Goal: Navigation & Orientation: Find specific page/section

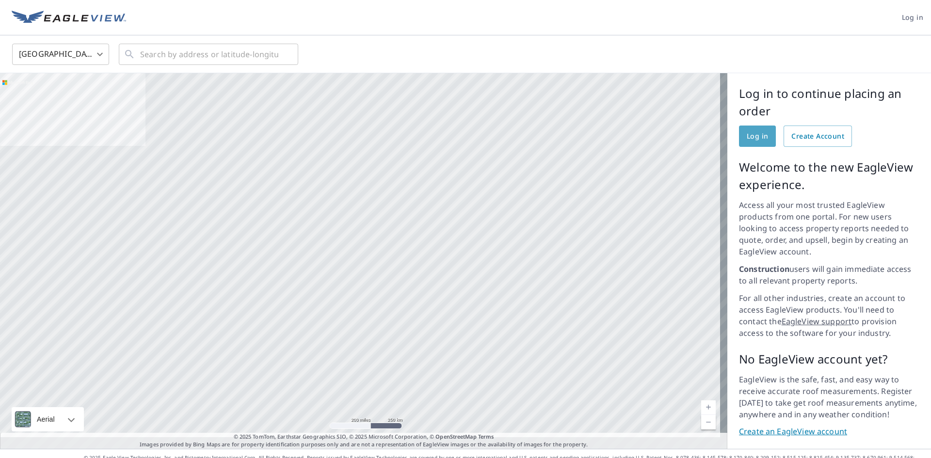
click at [747, 134] on span "Log in" at bounding box center [757, 136] width 21 height 12
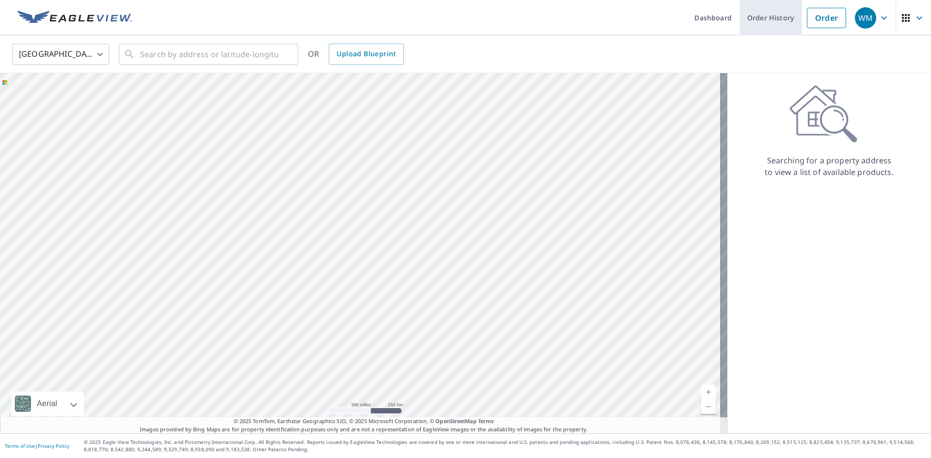
click at [763, 18] on link "Order History" at bounding box center [770, 17] width 63 height 35
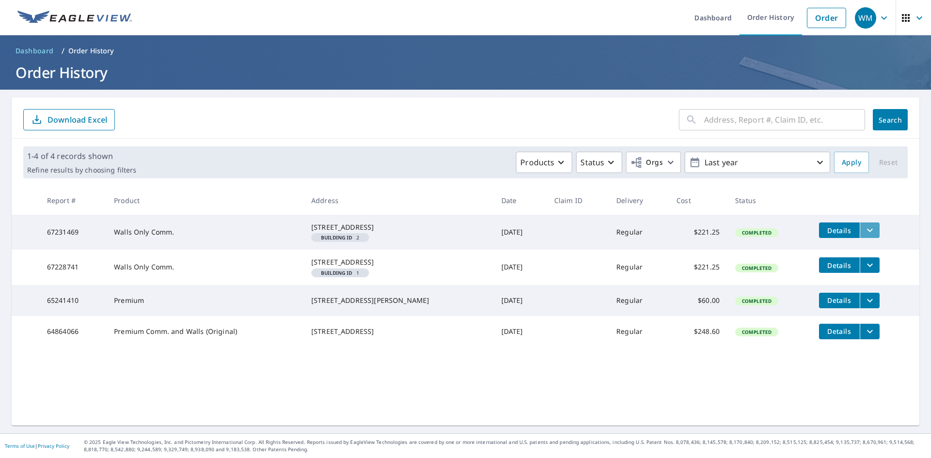
click at [864, 227] on icon "filesDropdownBtn-67231469" at bounding box center [870, 231] width 12 height 12
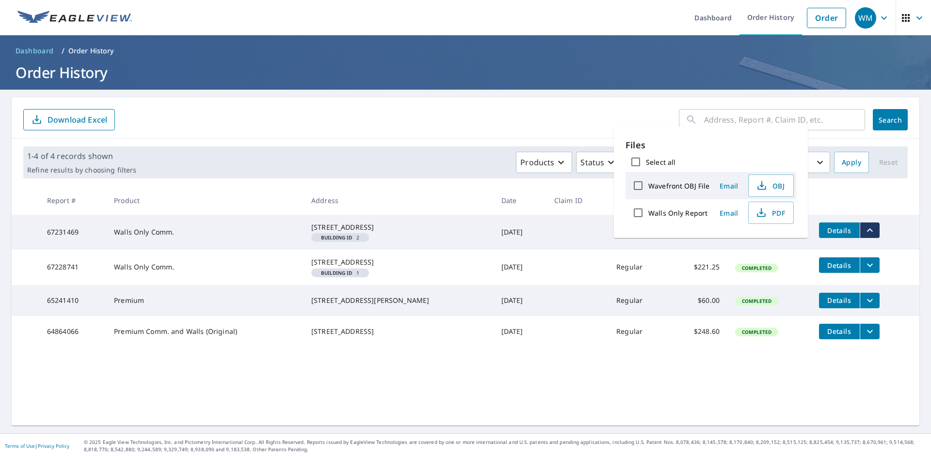
click at [864, 227] on icon "filesDropdownBtn-67231469" at bounding box center [870, 231] width 12 height 12
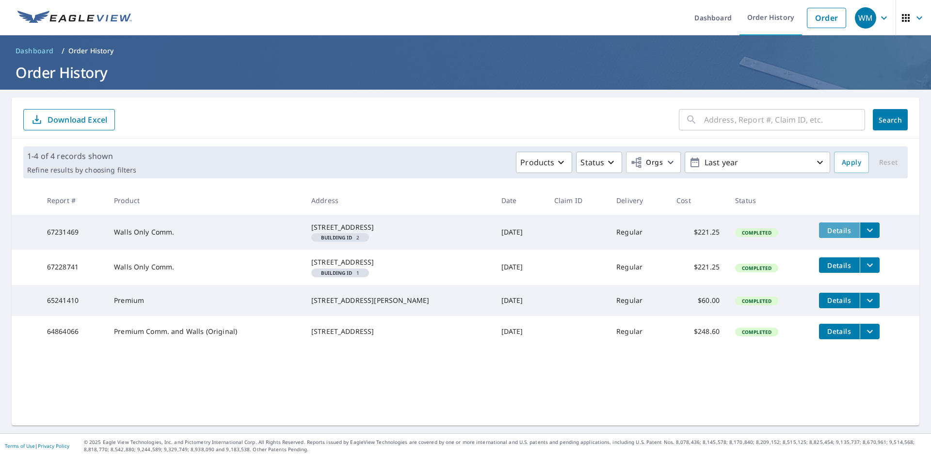
click at [825, 229] on span "Details" at bounding box center [839, 230] width 29 height 9
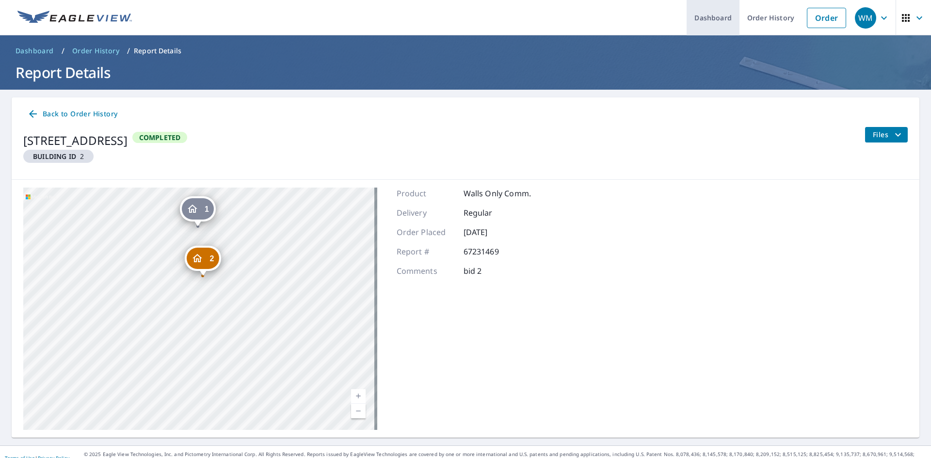
click at [706, 17] on link "Dashboard" at bounding box center [713, 17] width 53 height 35
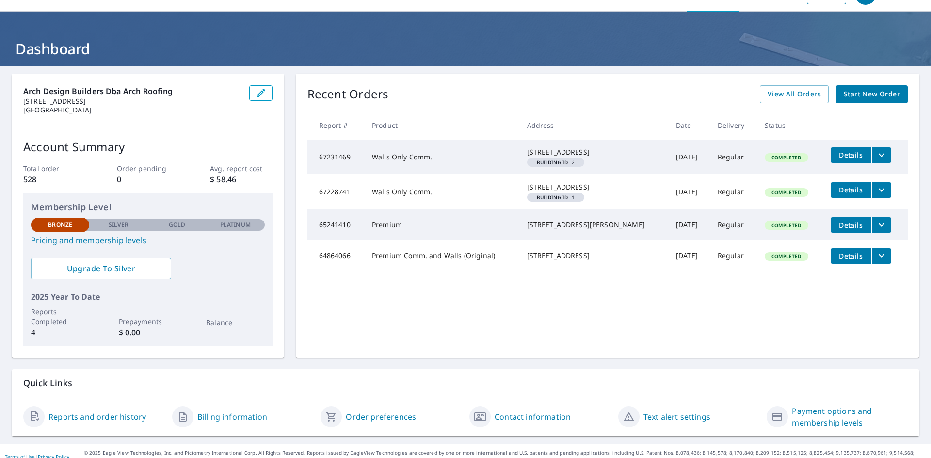
scroll to position [34, 0]
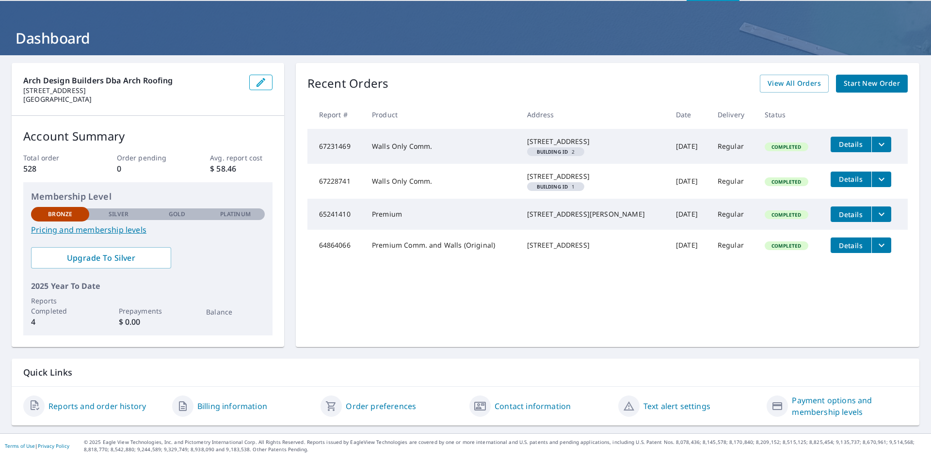
click at [233, 405] on link "Billing information" at bounding box center [232, 407] width 70 height 12
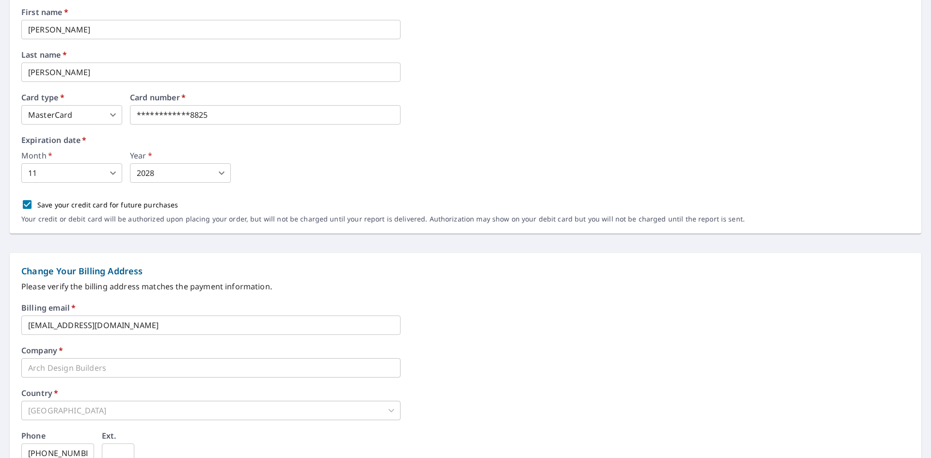
scroll to position [113, 0]
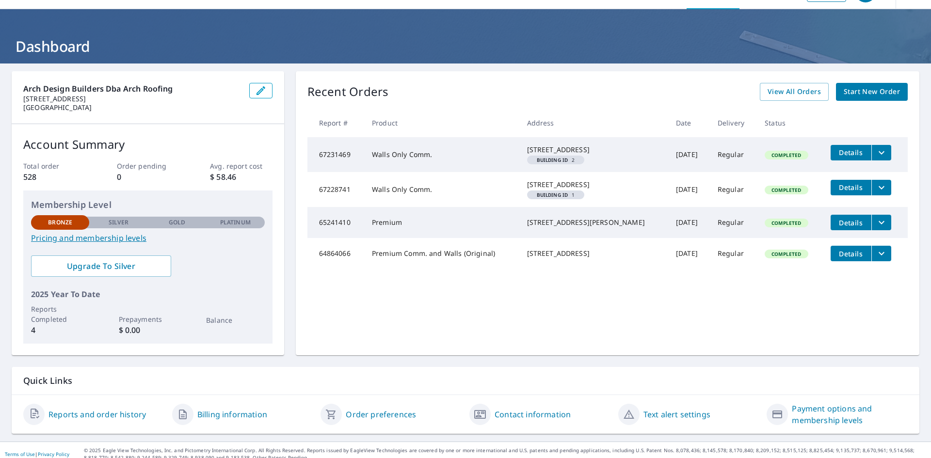
scroll to position [34, 0]
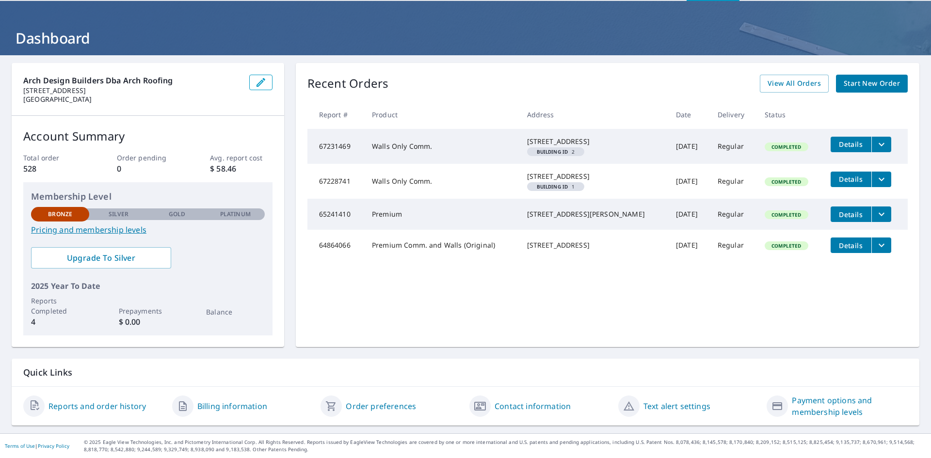
click at [92, 406] on link "Reports and order history" at bounding box center [96, 407] width 97 height 12
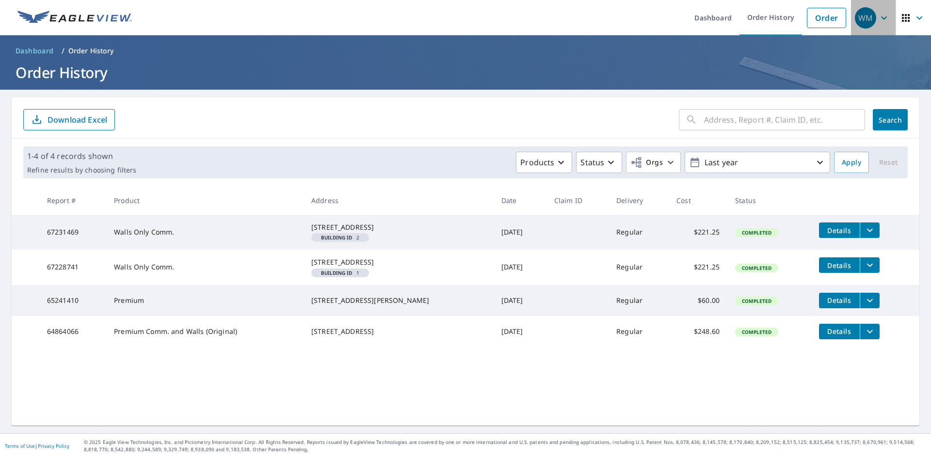
click at [879, 16] on icon "button" at bounding box center [884, 18] width 12 height 12
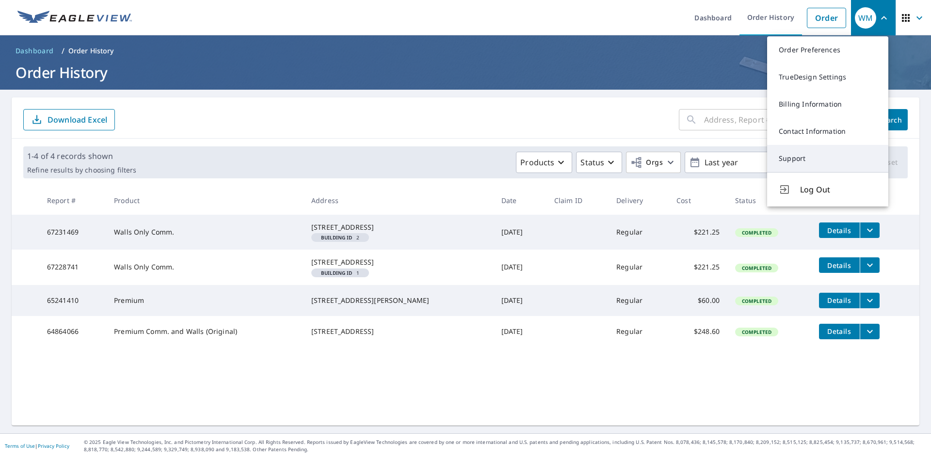
click at [785, 152] on link "Support" at bounding box center [827, 158] width 121 height 27
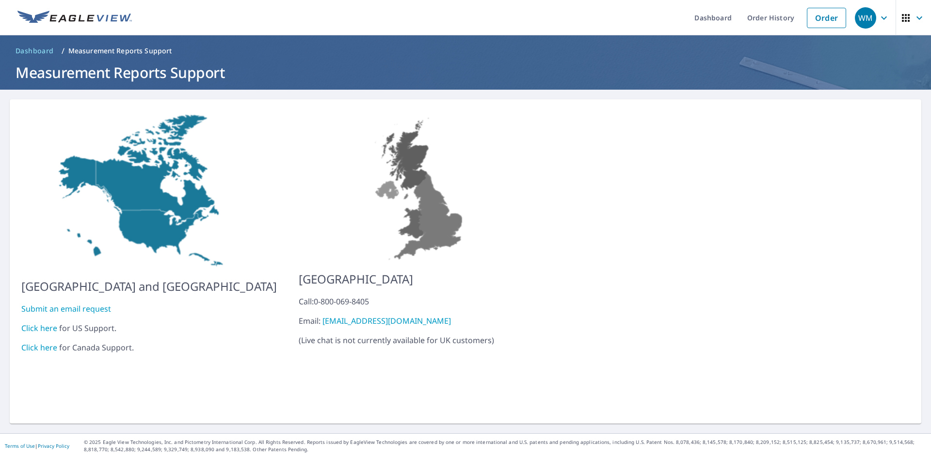
click at [43, 323] on link "Click here" at bounding box center [39, 328] width 36 height 11
click at [761, 14] on link "Order History" at bounding box center [770, 17] width 63 height 35
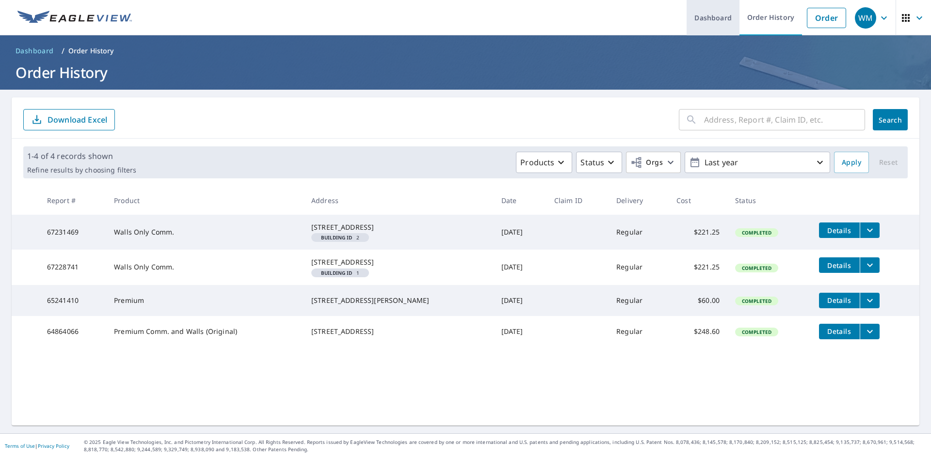
click at [702, 14] on link "Dashboard" at bounding box center [713, 17] width 53 height 35
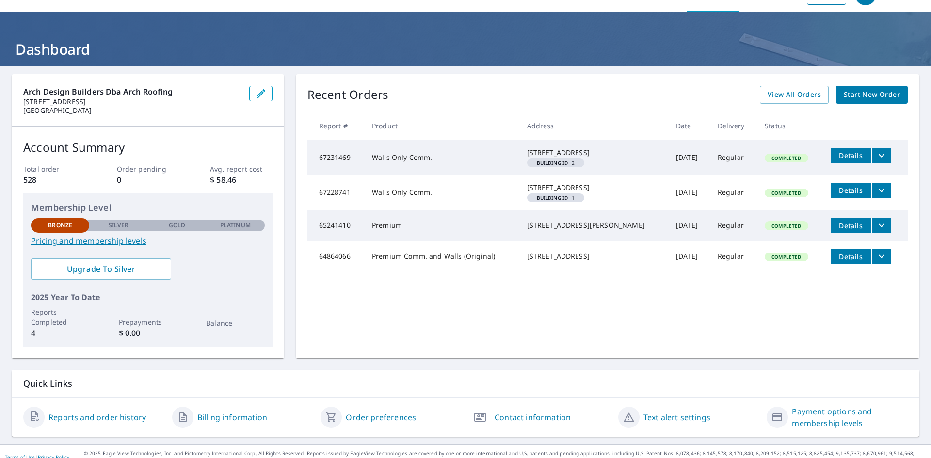
scroll to position [34, 0]
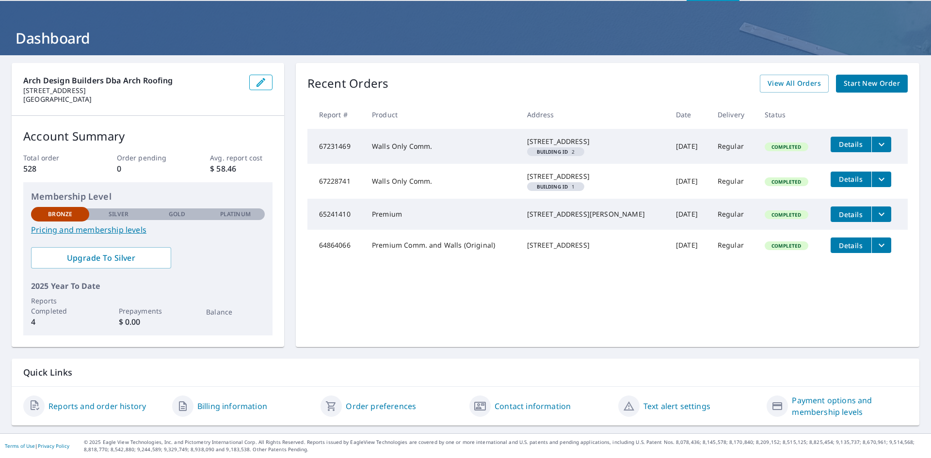
click at [516, 407] on link "Contact information" at bounding box center [533, 407] width 76 height 12
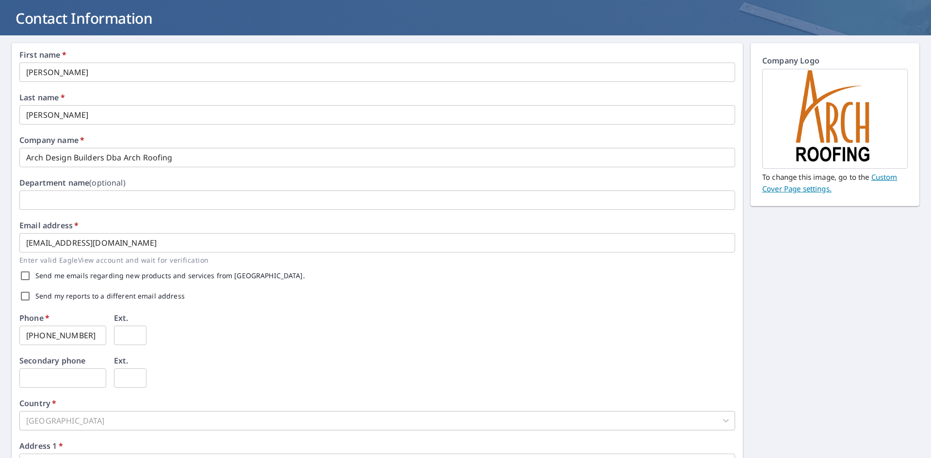
scroll to position [31, 0]
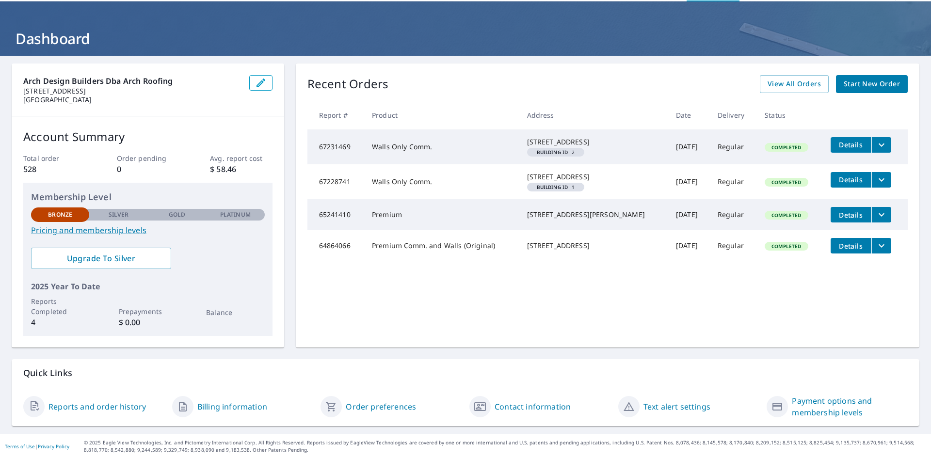
scroll to position [34, 0]
click at [228, 404] on link "Billing information" at bounding box center [232, 407] width 70 height 12
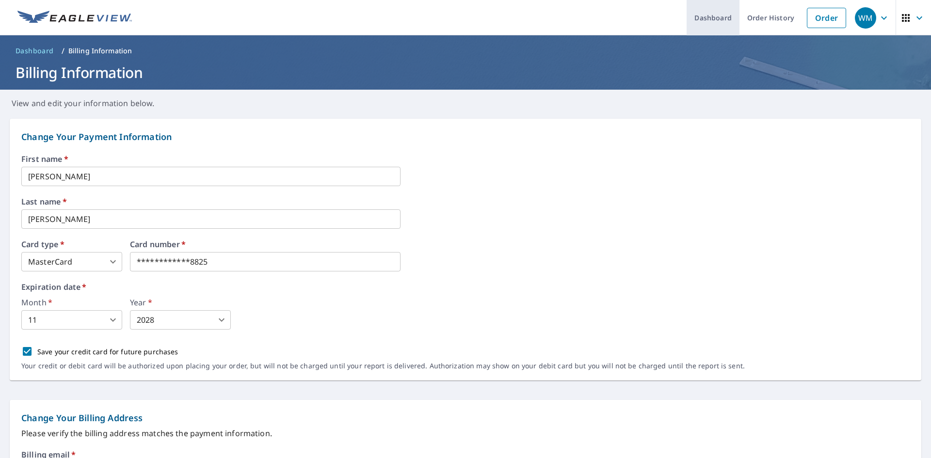
click at [703, 16] on link "Dashboard" at bounding box center [713, 17] width 53 height 35
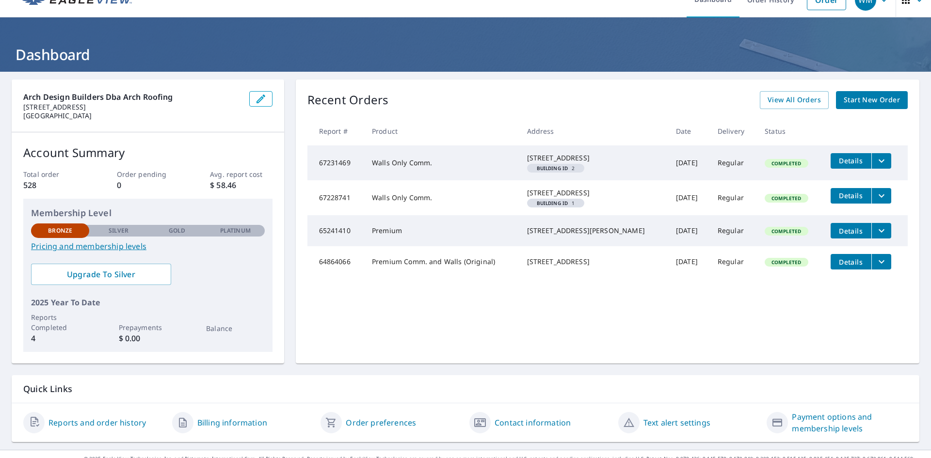
scroll to position [34, 0]
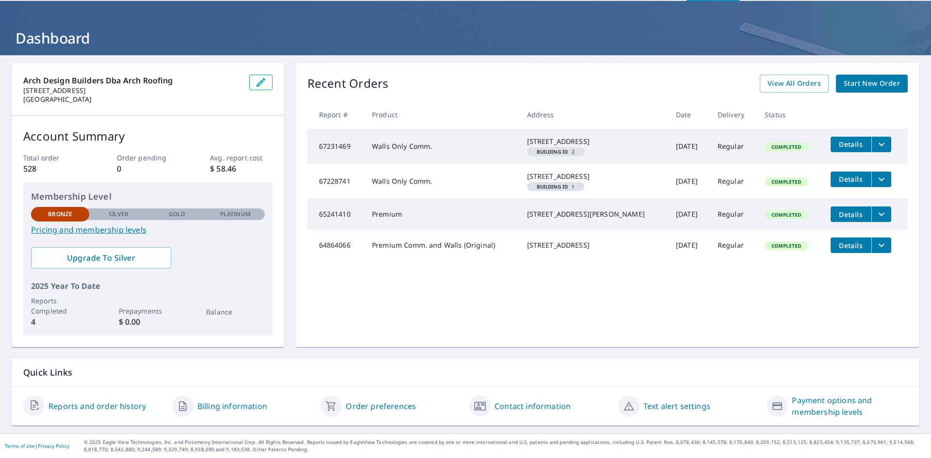
click at [230, 407] on link "Billing information" at bounding box center [232, 407] width 70 height 12
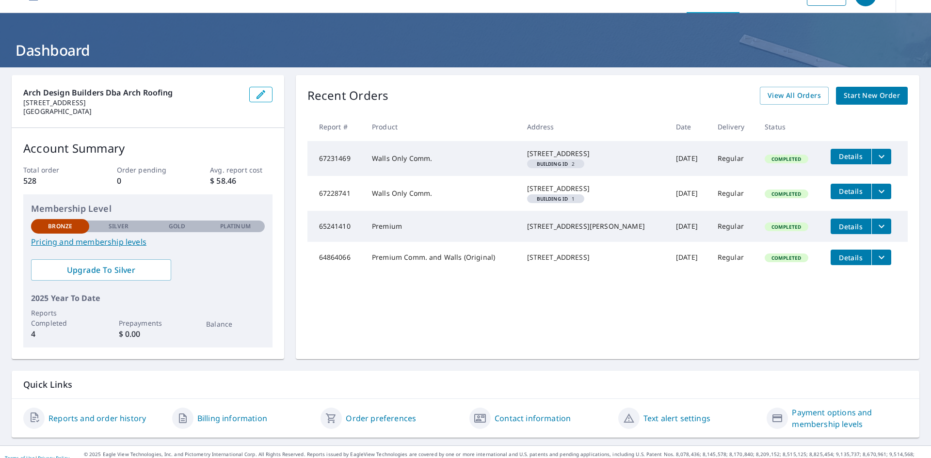
scroll to position [34, 0]
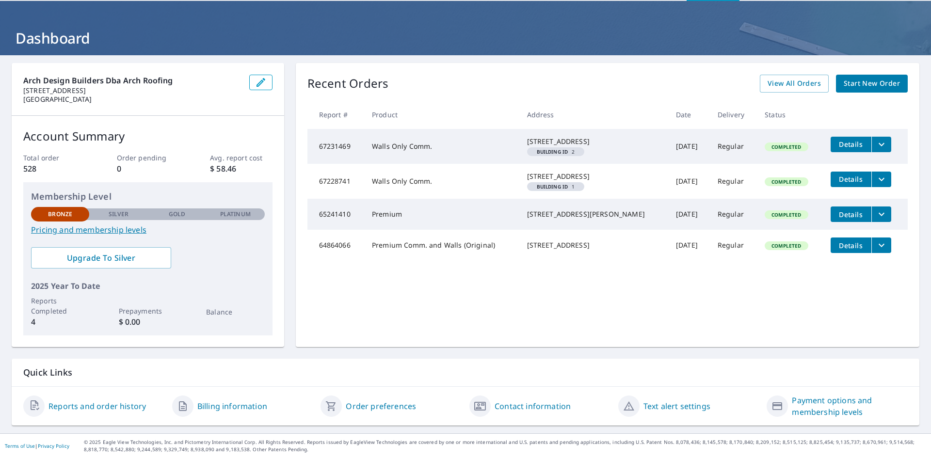
click at [667, 405] on link "Text alert settings" at bounding box center [676, 407] width 67 height 12
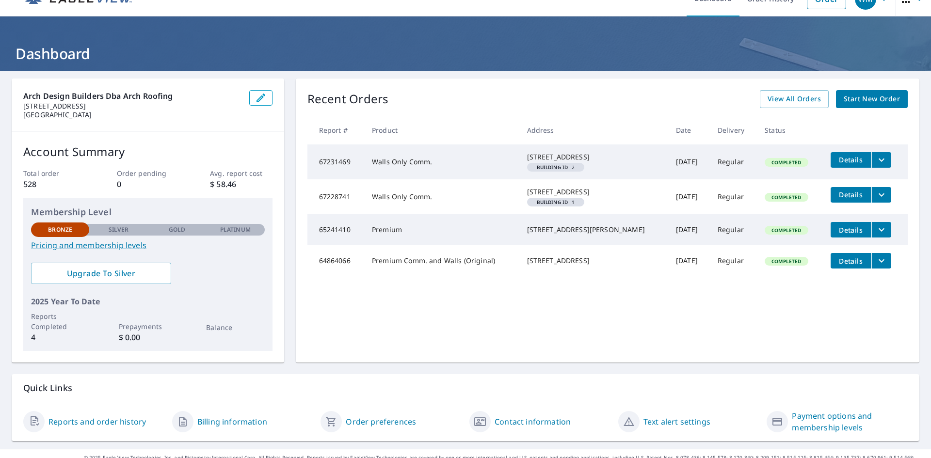
scroll to position [34, 0]
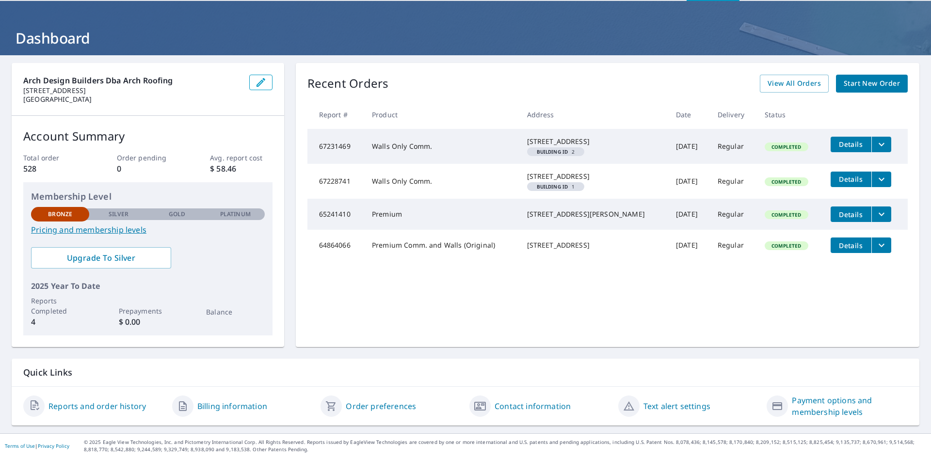
click at [79, 405] on link "Reports and order history" at bounding box center [96, 407] width 97 height 12
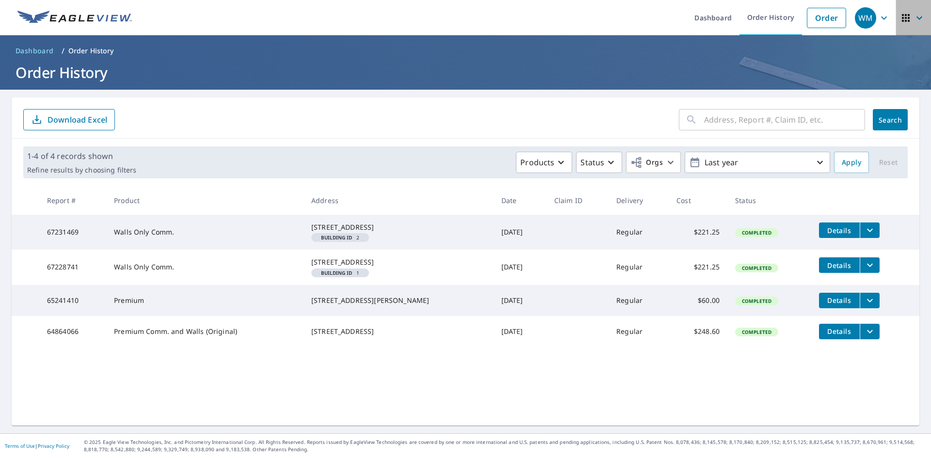
click at [914, 16] on icon "button" at bounding box center [920, 18] width 12 height 12
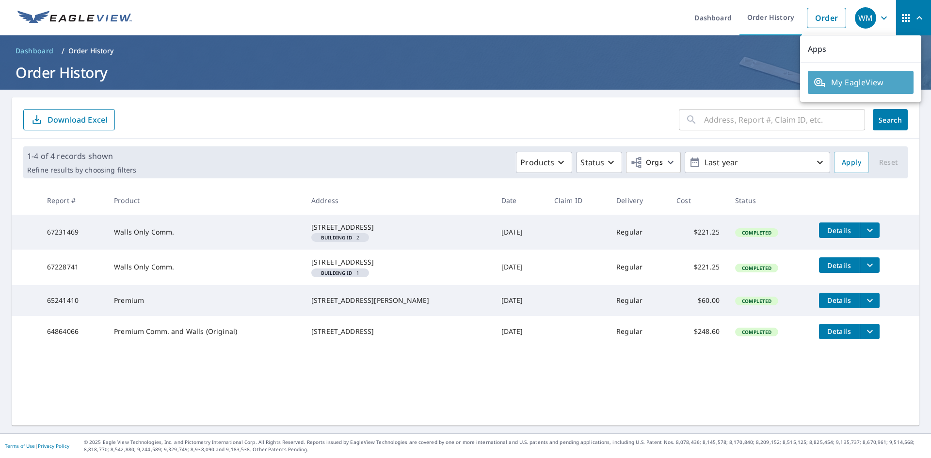
click at [882, 80] on span "My EagleView" at bounding box center [861, 83] width 94 height 12
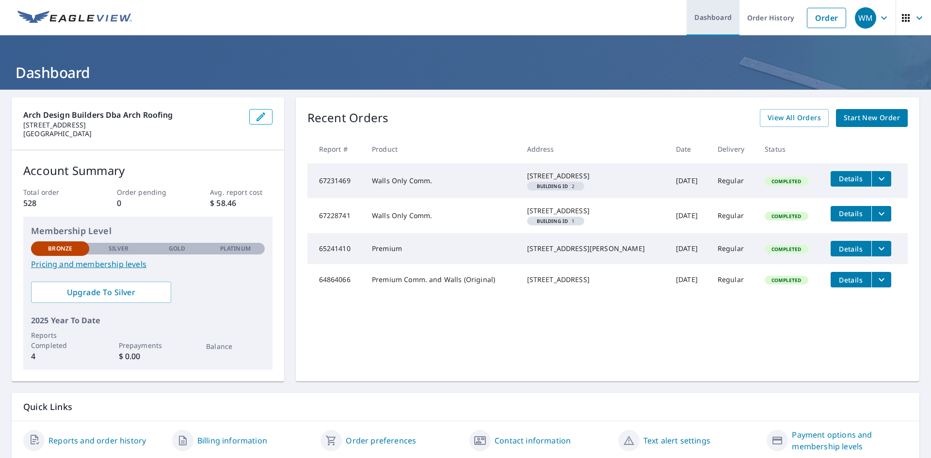
click at [708, 14] on link "Dashboard" at bounding box center [713, 17] width 53 height 35
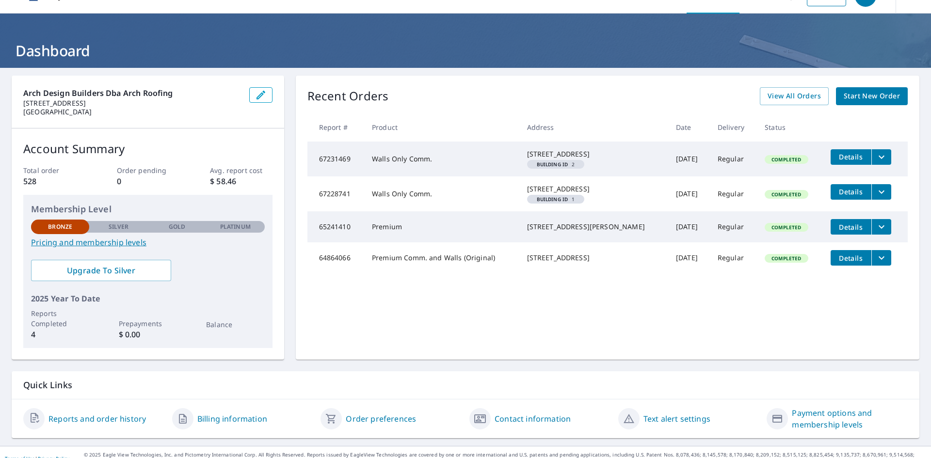
scroll to position [34, 0]
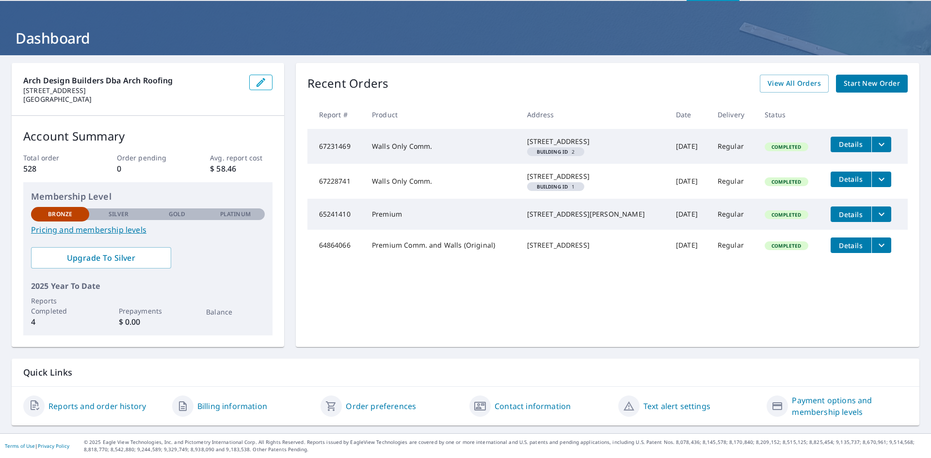
click at [102, 405] on link "Reports and order history" at bounding box center [96, 407] width 97 height 12
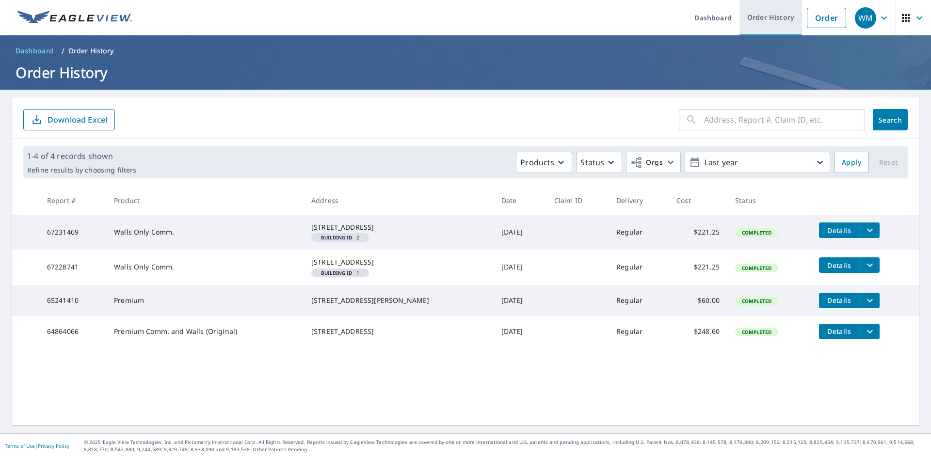
click at [758, 14] on link "Order History" at bounding box center [770, 17] width 63 height 35
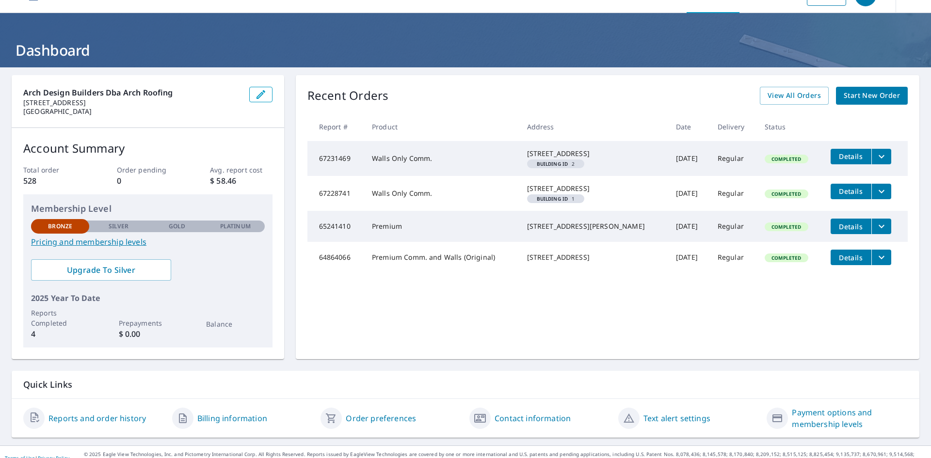
scroll to position [34, 0]
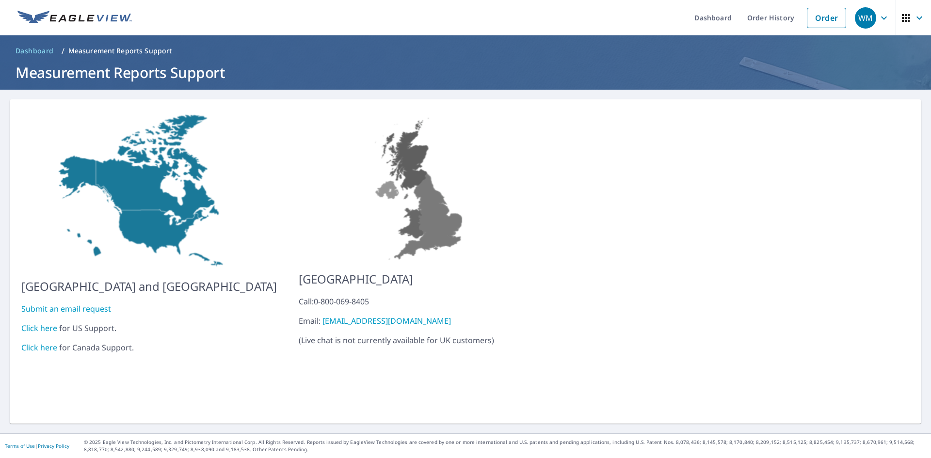
click at [43, 323] on link "Click here" at bounding box center [39, 328] width 36 height 11
click at [786, 17] on link "Order History" at bounding box center [770, 17] width 63 height 35
